Goal: Register for event/course

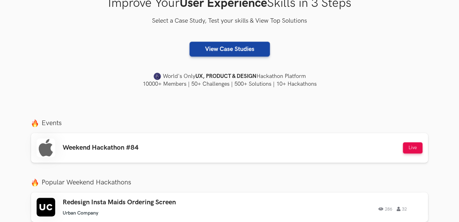
scroll to position [124, 0]
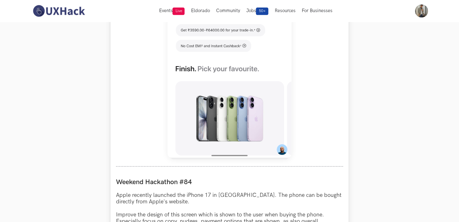
scroll to position [414, 0]
click at [246, 95] on img at bounding box center [230, 22] width 124 height 276
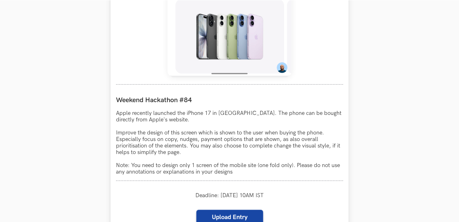
scroll to position [497, 0]
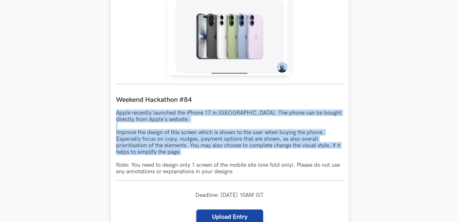
drag, startPoint x: 117, startPoint y: 112, endPoint x: 181, endPoint y: 153, distance: 76.5
click at [181, 153] on div "Apple LIVE Weekend Hackathon #84 Apple recently launched the iPhone 17 in India…" at bounding box center [229, 24] width 238 height 519
copy p "Apple recently launched the iPhone 17 in India. The phone can be bought directl…"
click at [243, 129] on p "Apple recently launched the iPhone 17 in India. The phone can be bought directl…" at bounding box center [229, 141] width 227 height 65
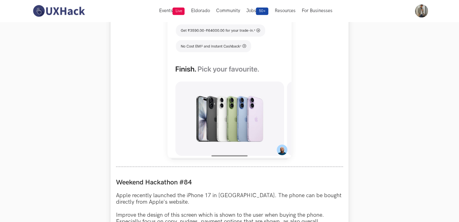
scroll to position [414, 0]
click at [281, 149] on img at bounding box center [230, 22] width 124 height 276
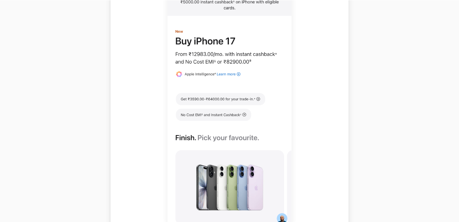
scroll to position [331, 0]
